Goal: Task Accomplishment & Management: Use online tool/utility

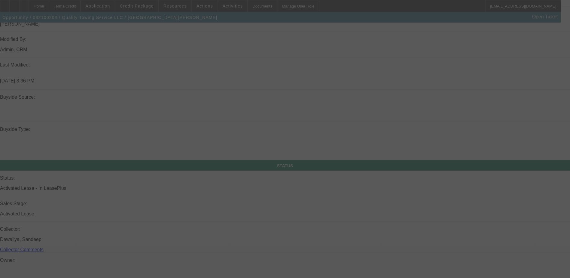
scroll to position [538, 0]
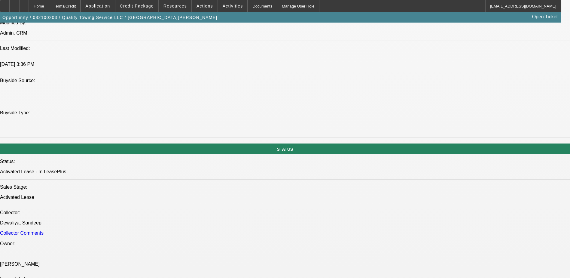
select select "0"
select select "0.1"
select select "0"
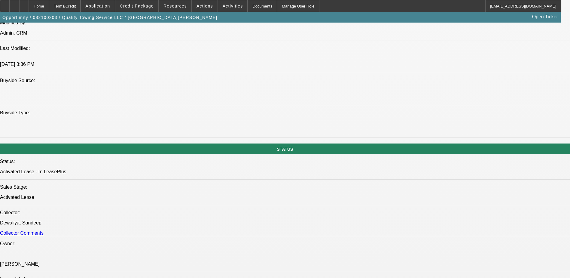
select select "0.1"
select select "0"
select select "0.1"
select select "0"
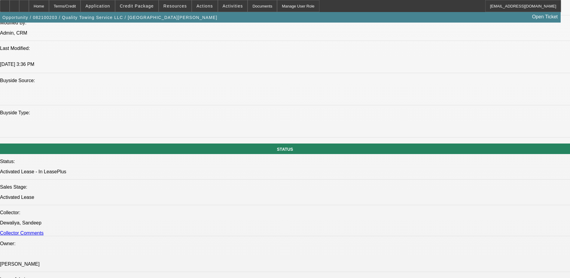
select select "0"
select select "0.1"
select select "1"
select select "4"
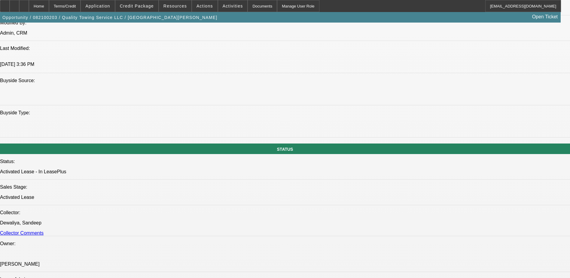
select select "1"
select select "4"
select select "1"
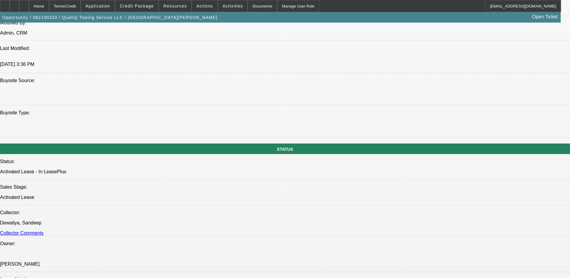
select select "4"
select select "1"
select select "4"
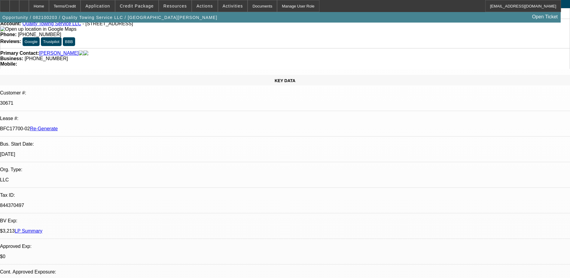
scroll to position [0, 0]
